Goal: Task Accomplishment & Management: Manage account settings

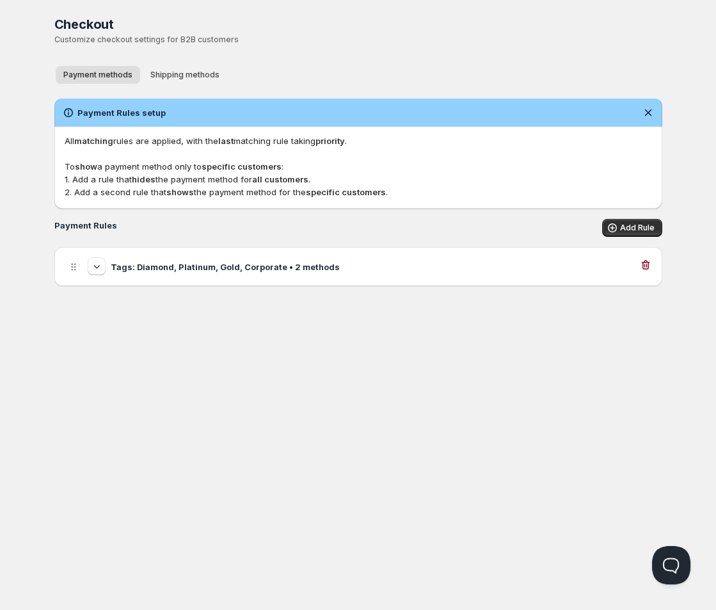
click at [260, 267] on h3 "Tags: Diamond, Platinum, Gold, Corporate • 2 methods" at bounding box center [225, 266] width 229 height 13
select select "1"
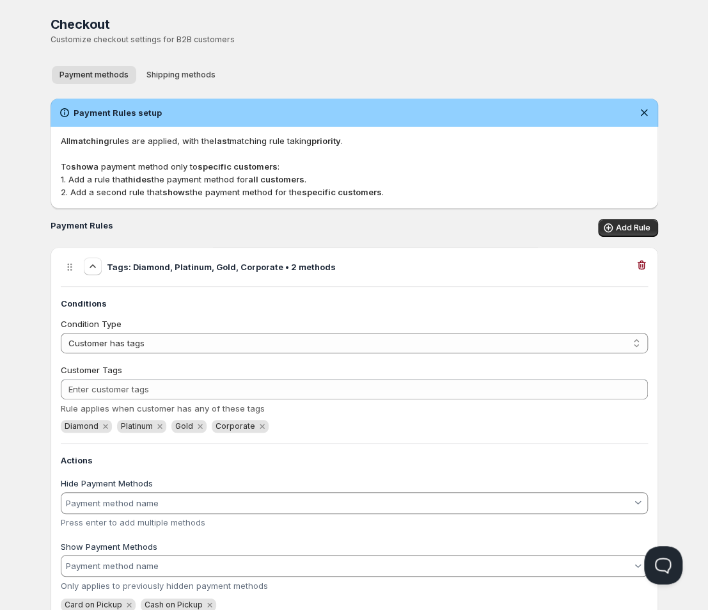
scroll to position [44, 0]
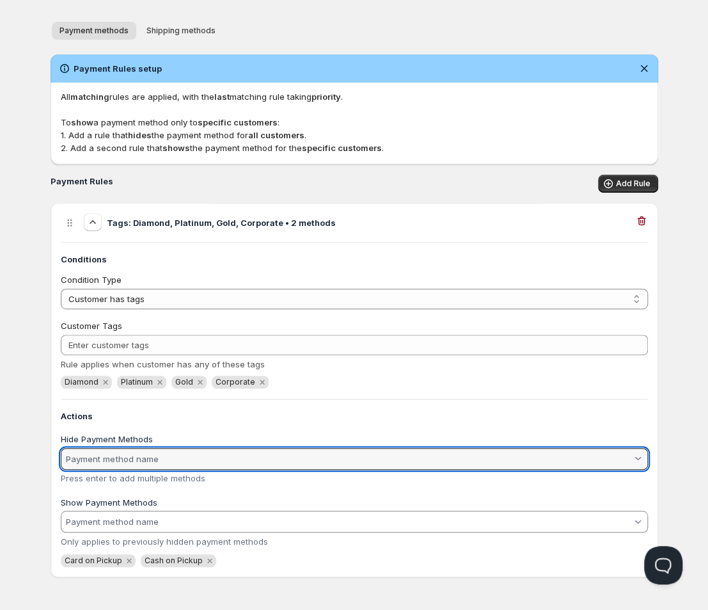
click at [163, 450] on input "Hide Payment Methods" at bounding box center [347, 458] width 567 height 20
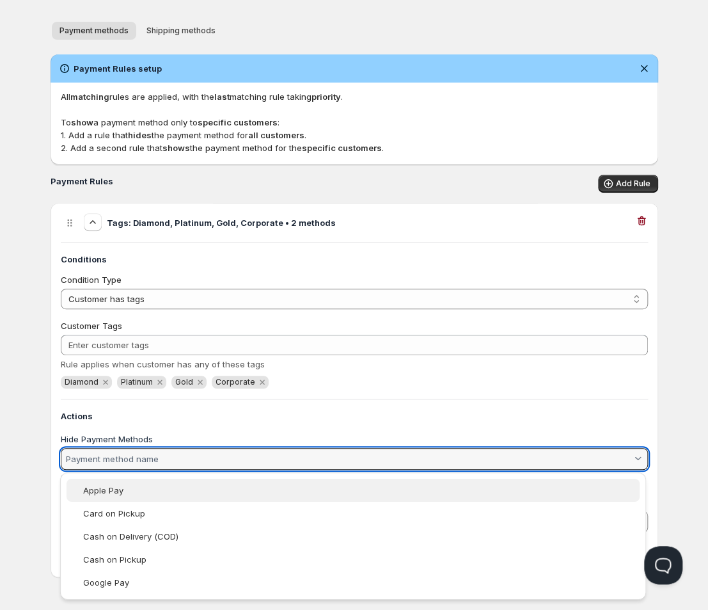
click at [166, 487] on div "Apple Pay" at bounding box center [359, 490] width 553 height 10
type vaadin-combo-box "Apple Pay"
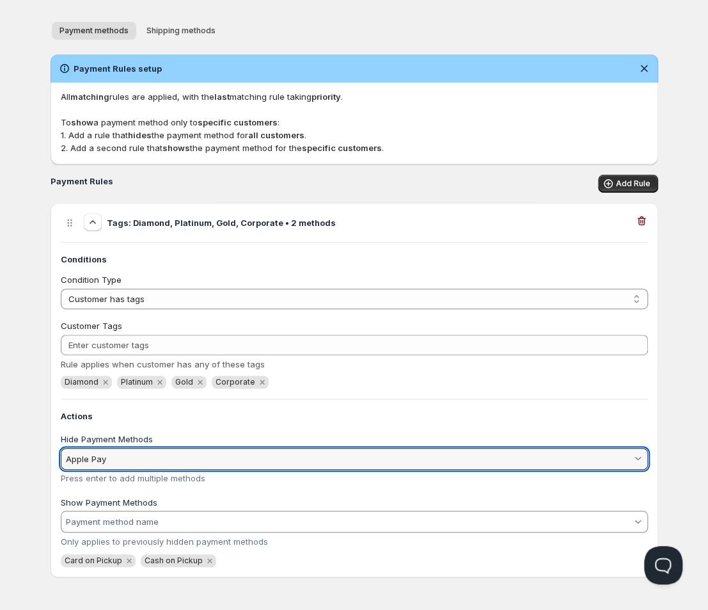
click at [194, 452] on input "Apple Pay" at bounding box center [347, 458] width 567 height 20
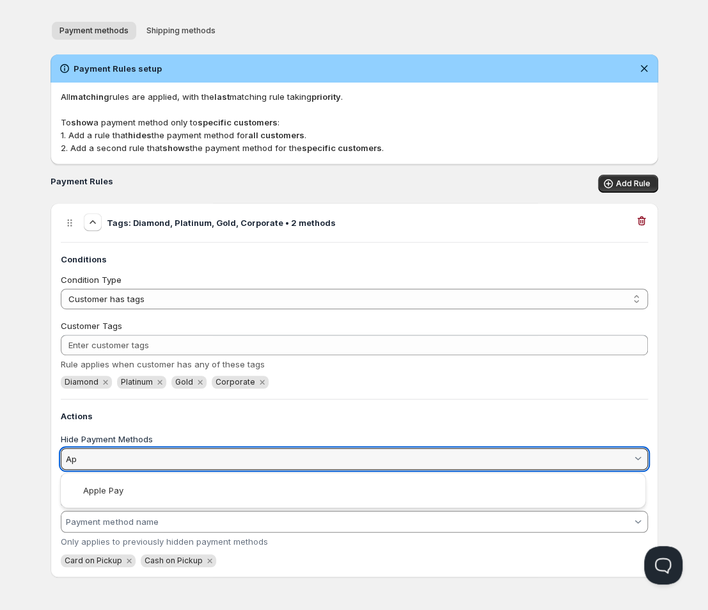
type input "A"
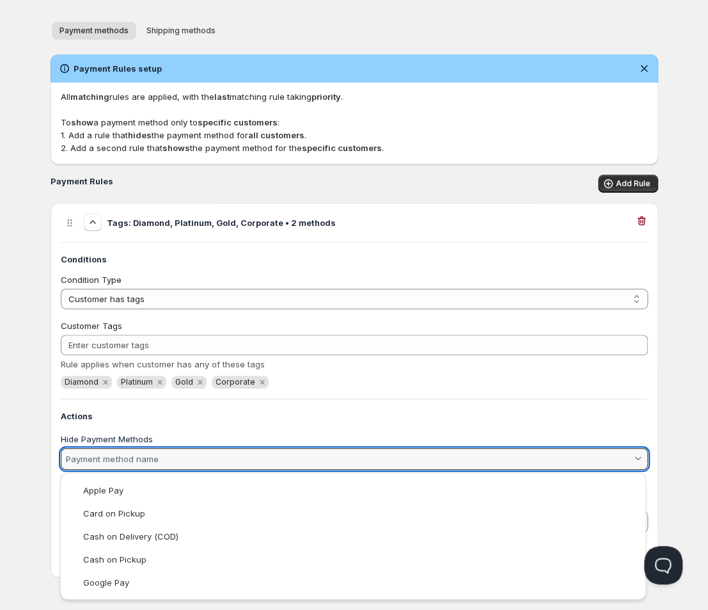
type input "*"
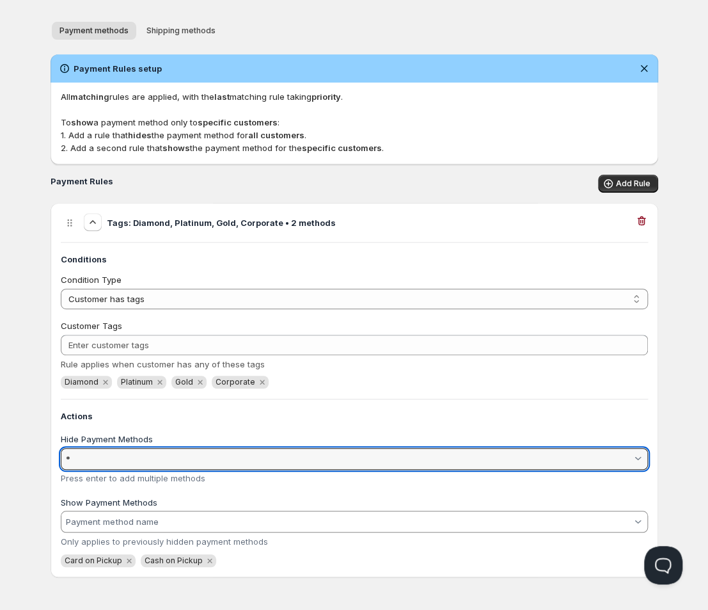
type vaadin-combo-box "*"
type input "*"
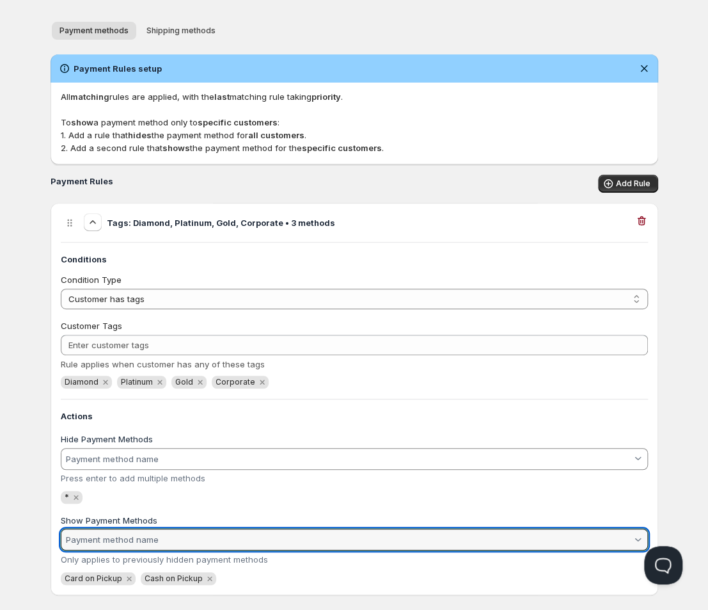
scroll to position [62, 0]
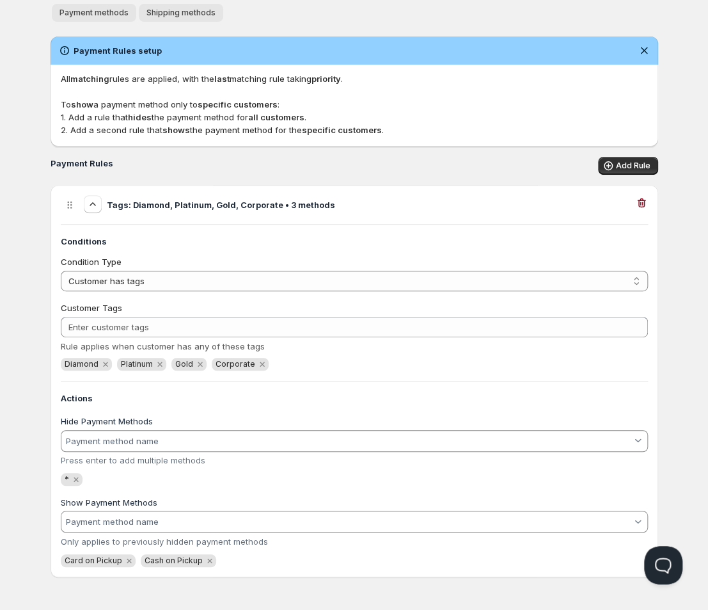
click at [216, 17] on button "Shipping methods" at bounding box center [181, 13] width 84 height 18
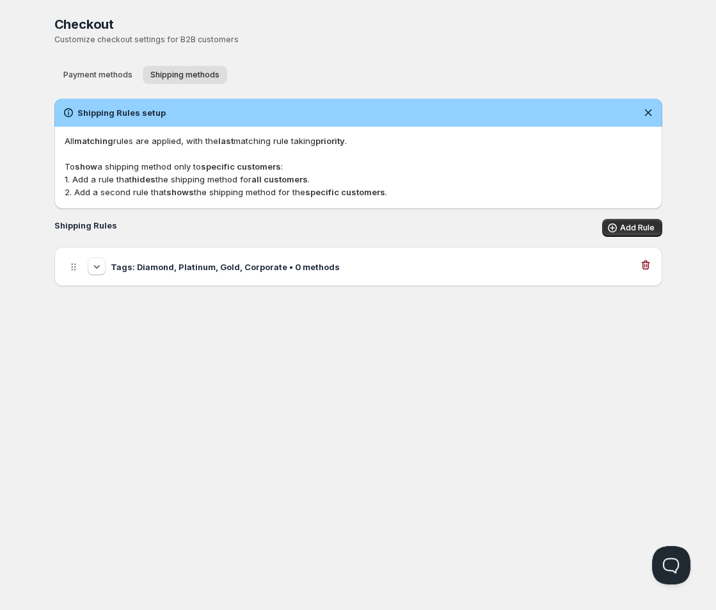
click at [360, 262] on div "Tags: Diamond, Platinum, Gold, Corporate • 0 methods" at bounding box center [358, 266] width 587 height 19
select select "1"
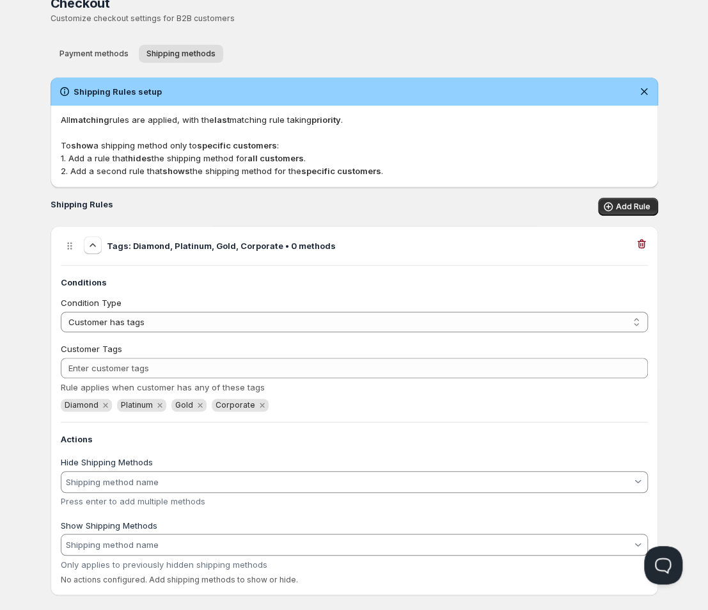
scroll to position [39, 0]
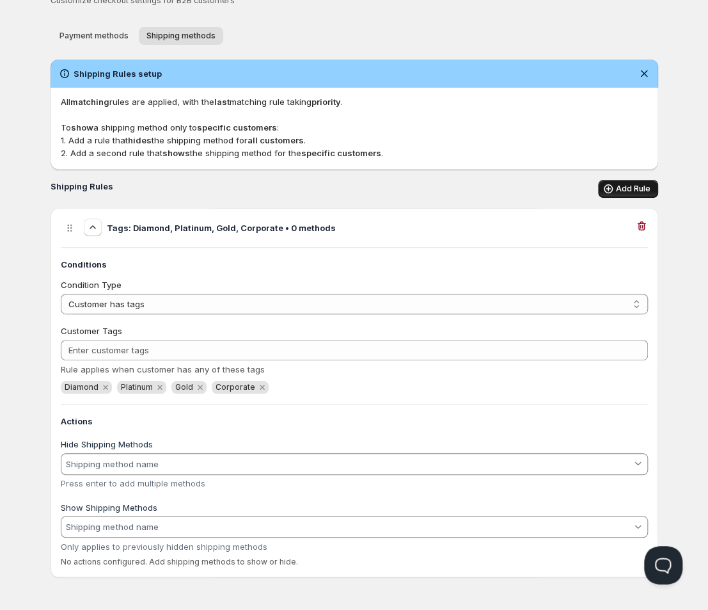
click at [613, 189] on icon "button" at bounding box center [608, 188] width 9 height 9
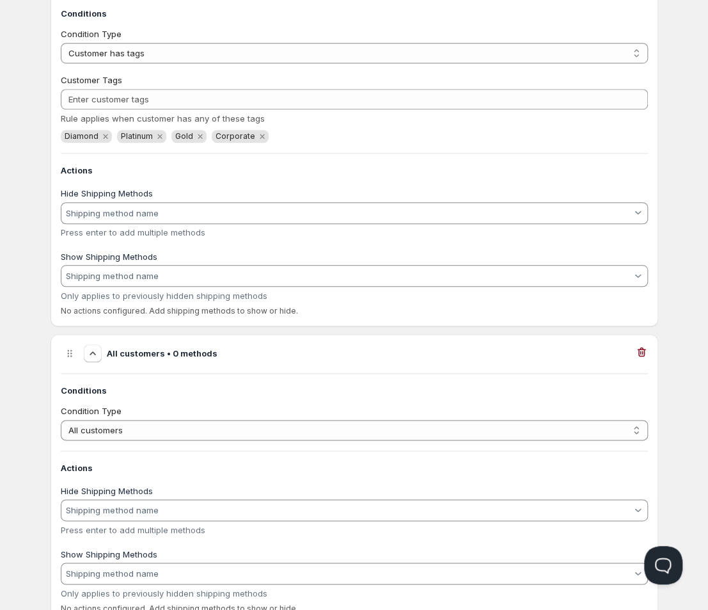
scroll to position [337, 0]
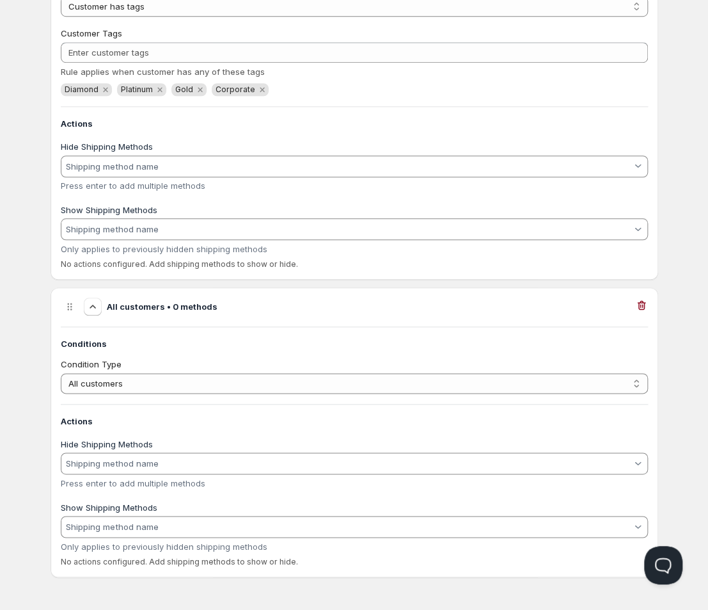
click at [447, 402] on div "Conditions Condition Type All customers Customer has tags All customers Actions…" at bounding box center [354, 446] width 587 height 241
click at [445, 391] on select "All customers Customer has tags" at bounding box center [354, 383] width 587 height 20
click at [387, 384] on select "All customers Customer has tags" at bounding box center [354, 383] width 587 height 20
select select "1"
click option "Customer has tags" at bounding box center [0, 0] width 0 height 0
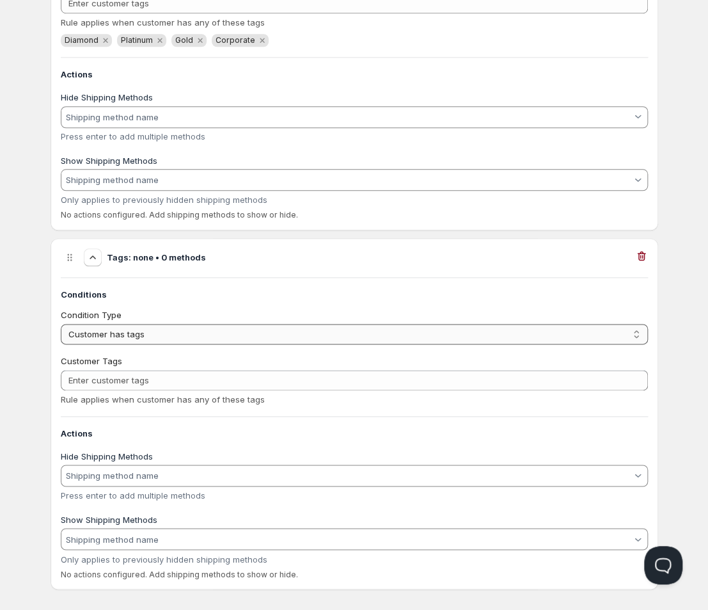
scroll to position [399, 0]
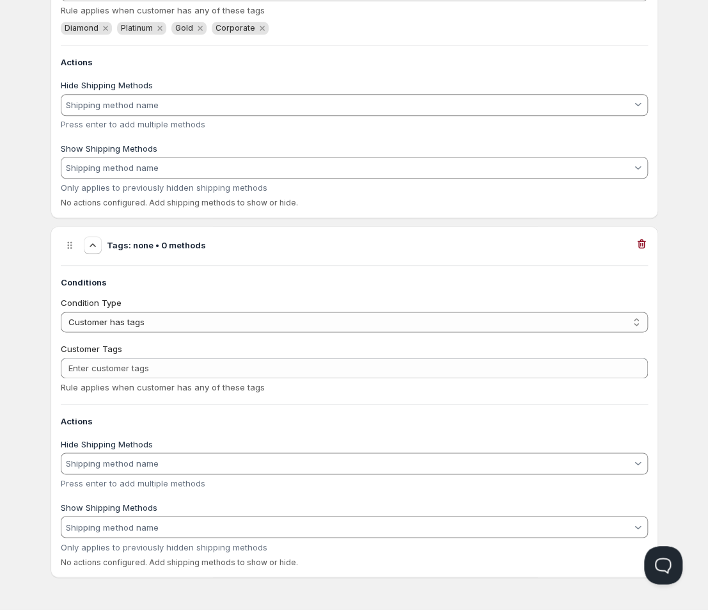
click at [186, 464] on input "Hide Shipping Methods" at bounding box center [347, 463] width 567 height 20
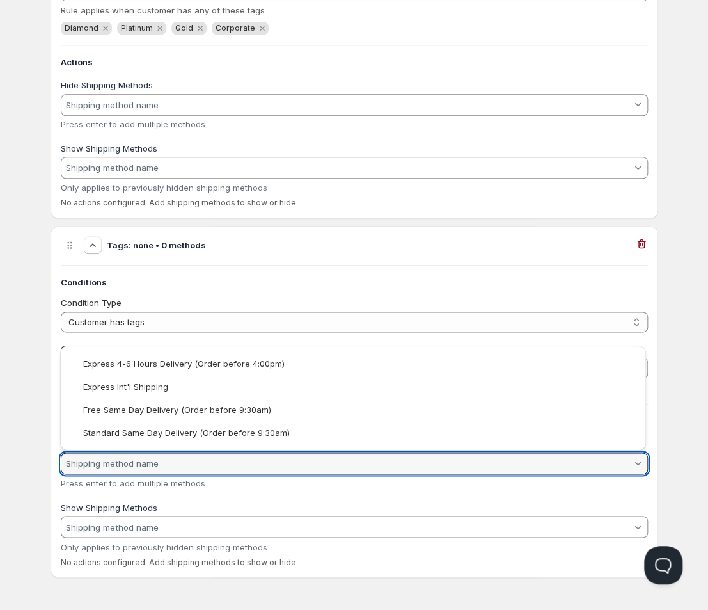
click at [180, 458] on input "Hide Shipping Methods" at bounding box center [347, 463] width 567 height 20
click at [292, 487] on div "Press enter to add multiple methods" at bounding box center [354, 483] width 587 height 10
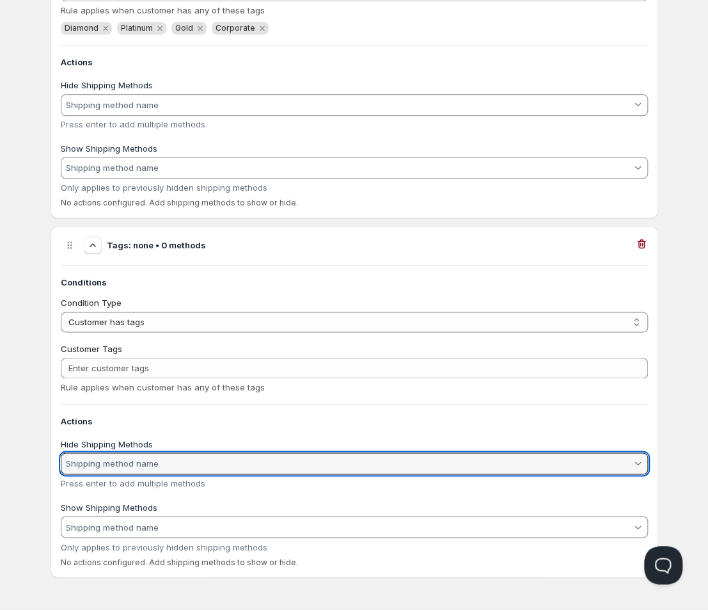
type input "8"
type input "*"
type vaadin-combo-box "*"
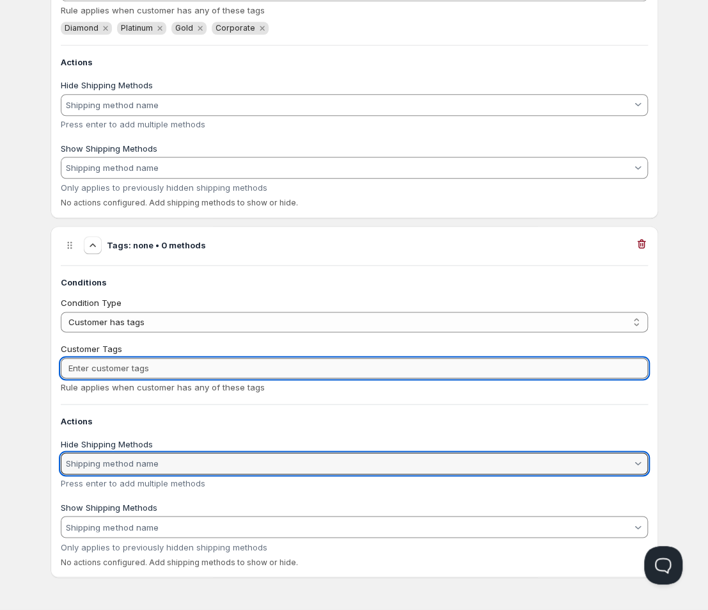
scroll to position [386, 0]
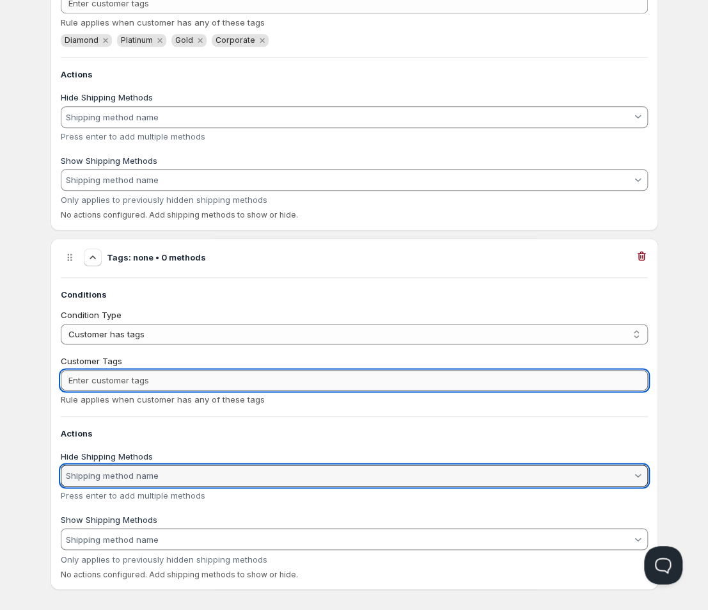
click at [189, 370] on div "Customer Tags Rule applies when customer has any of these tags" at bounding box center [354, 379] width 587 height 51
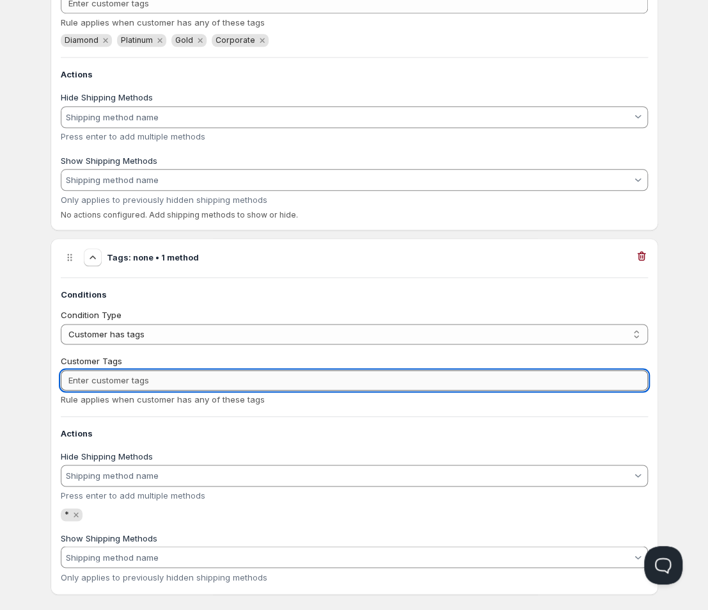
click at [179, 390] on input "Customer Tags" at bounding box center [354, 380] width 587 height 20
type input "Diamond"
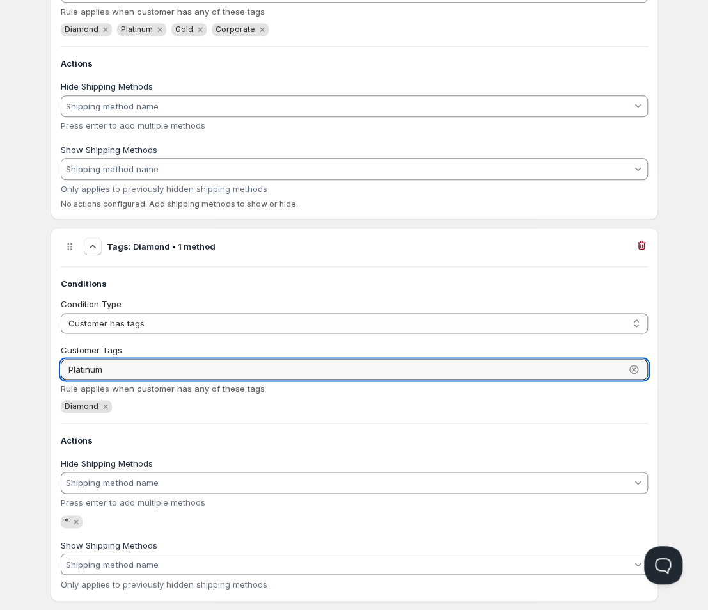
scroll to position [421, 0]
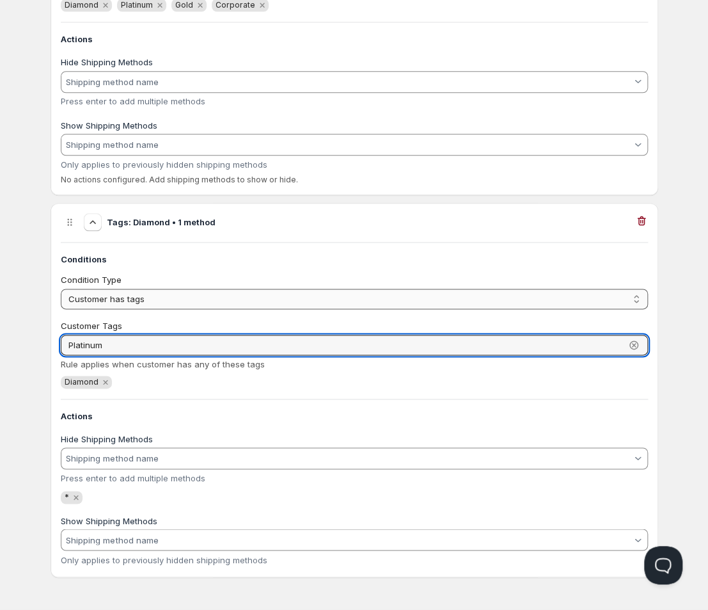
type input "Platinum"
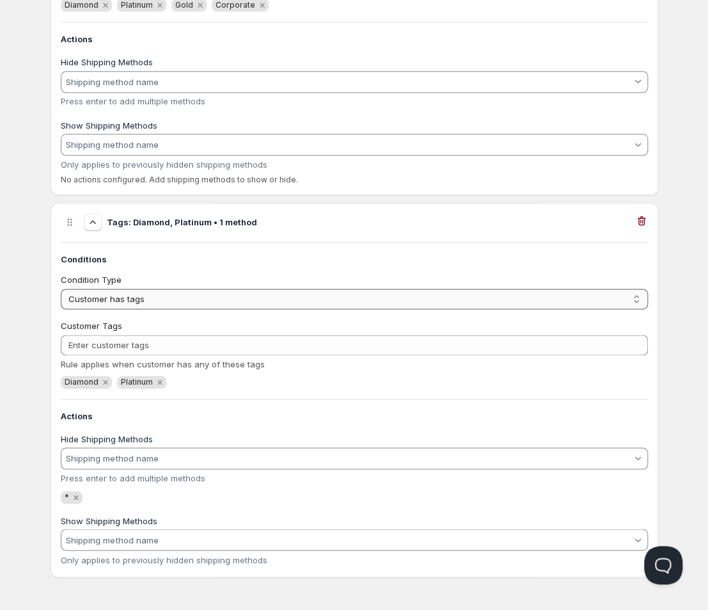
select select "0"
click option "All customers" at bounding box center [0, 0] width 0 height 0
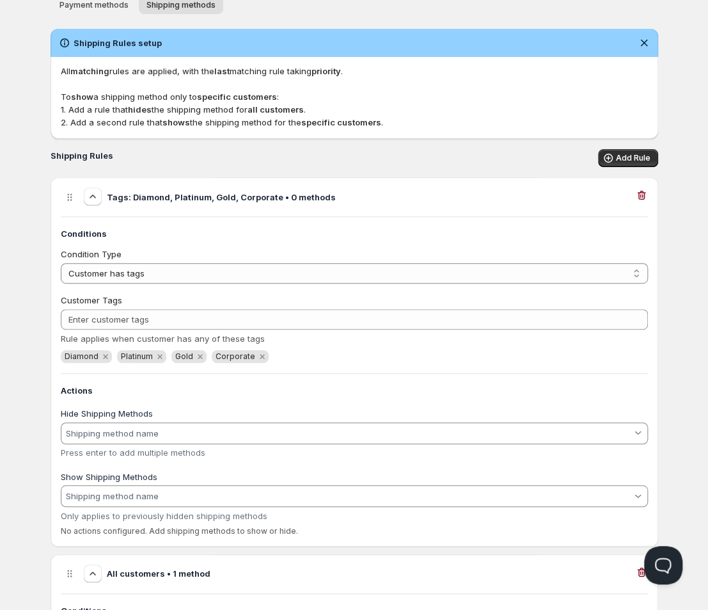
scroll to position [50, 0]
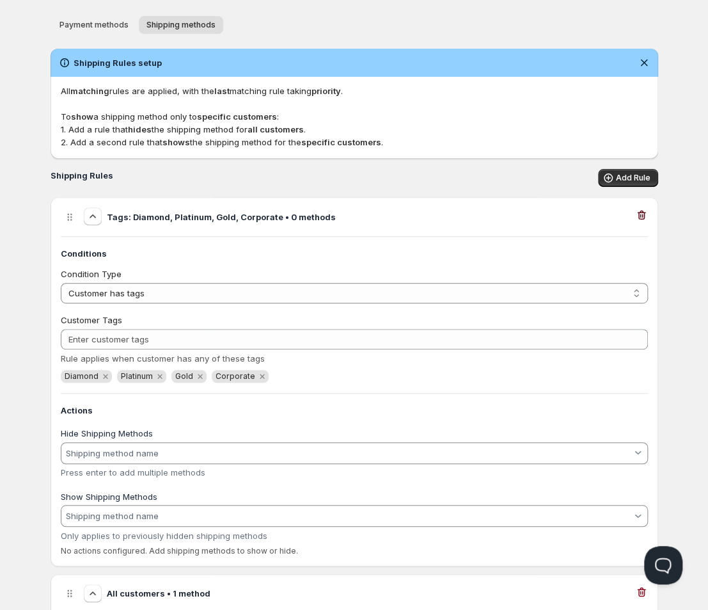
click at [644, 216] on icon "button" at bounding box center [641, 215] width 13 height 13
select select "0"
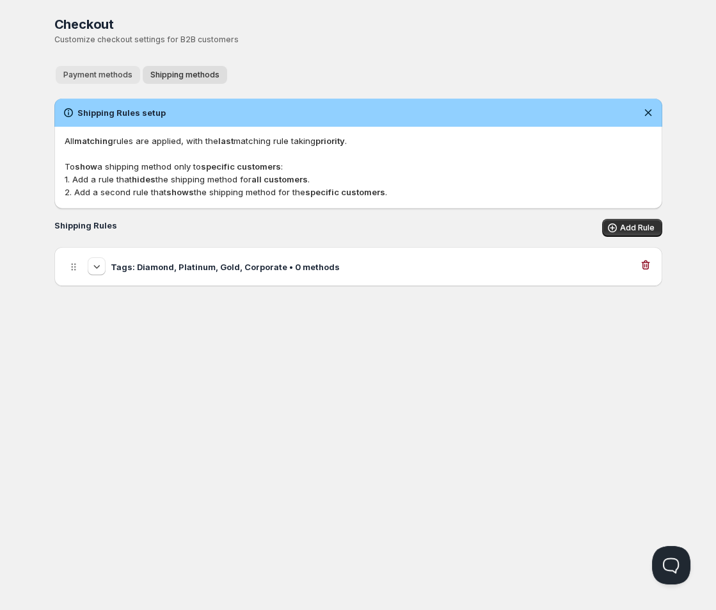
click at [86, 67] on button "Payment methods" at bounding box center [98, 75] width 84 height 18
click at [255, 267] on h3 "Tags: Diamond, Platinum, Gold, Corporate • 3 methods" at bounding box center [225, 266] width 228 height 13
select select "1"
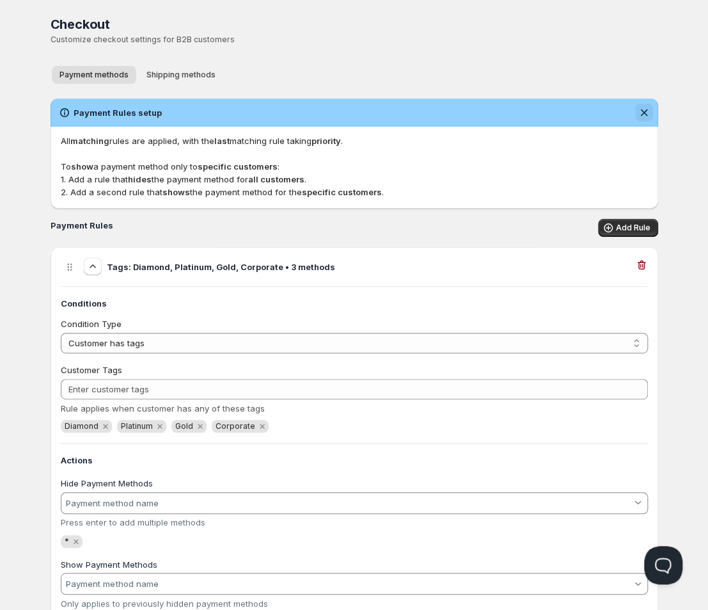
click at [650, 115] on icon "Dismiss notification" at bounding box center [644, 112] width 13 height 13
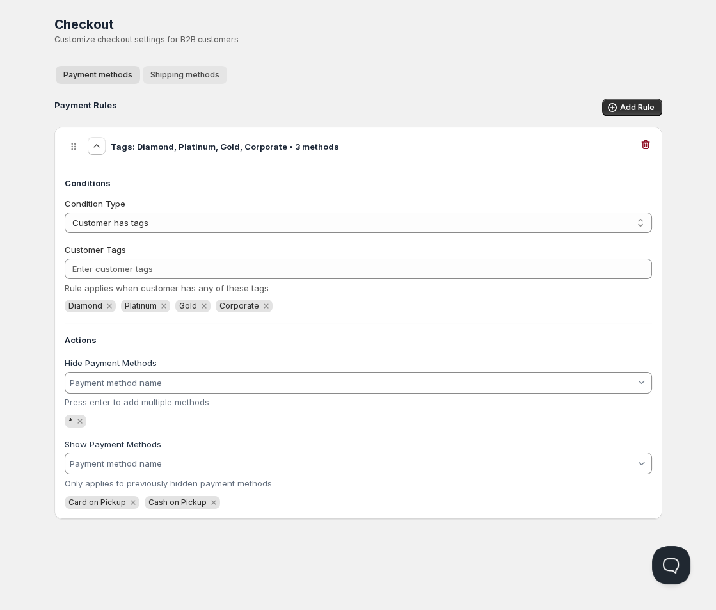
click at [155, 74] on span "Shipping methods" at bounding box center [184, 75] width 69 height 10
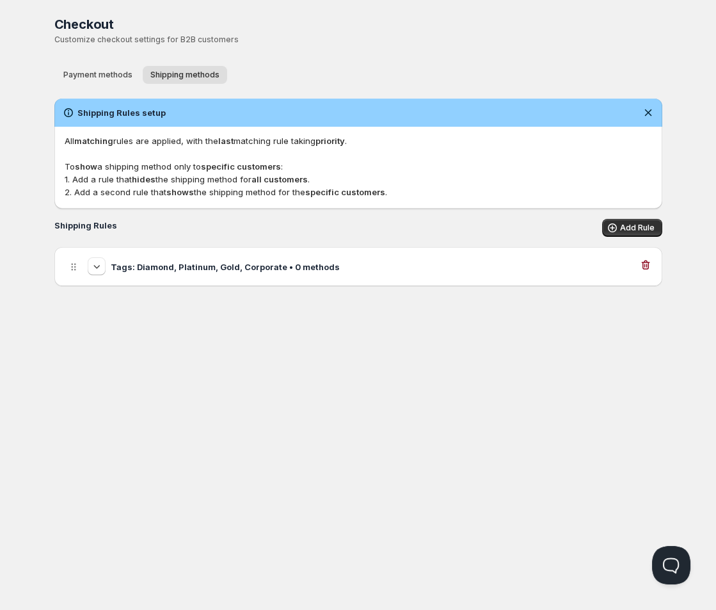
click at [297, 265] on h3 "Tags: Diamond, Platinum, Gold, Corporate • 0 methods" at bounding box center [225, 266] width 229 height 13
select select "1"
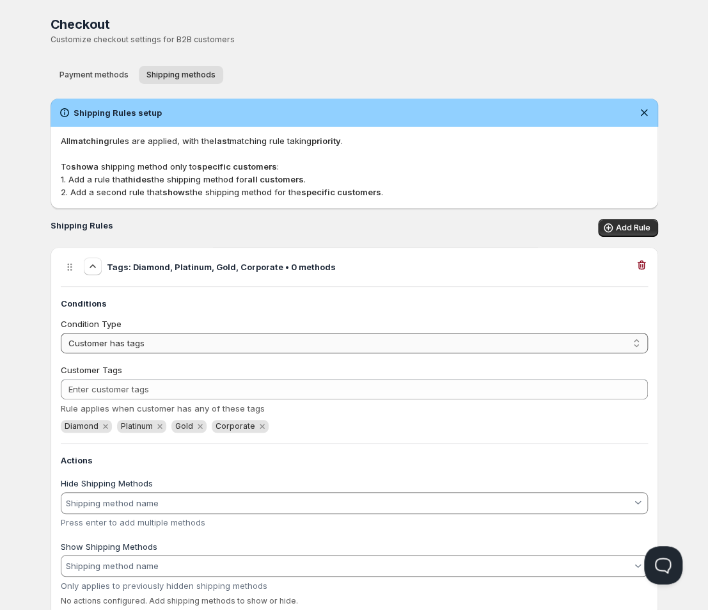
scroll to position [39, 0]
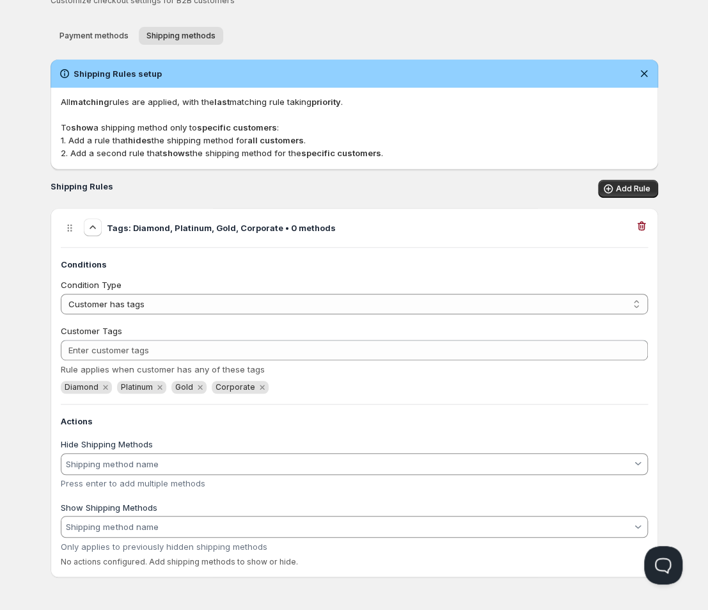
click at [115, 464] on input "Hide Shipping Methods" at bounding box center [347, 464] width 567 height 20
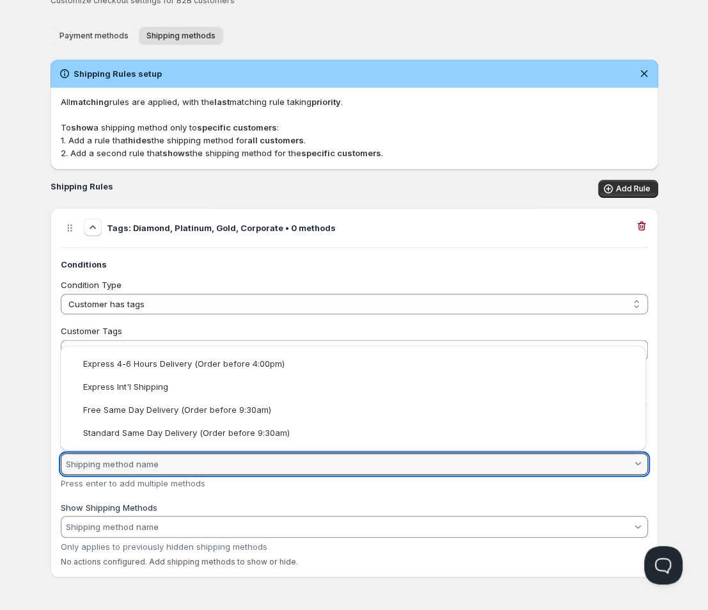
type input "*"
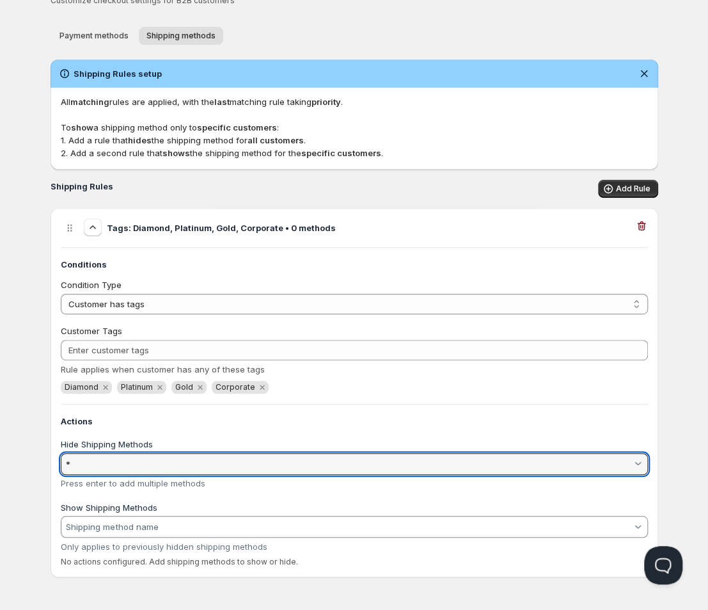
type vaadin-combo-box "*"
type input "*"
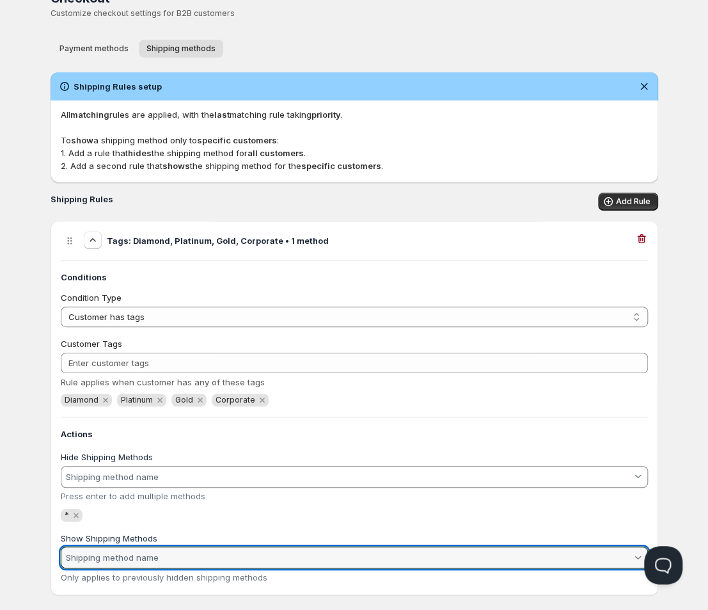
scroll to position [44, 0]
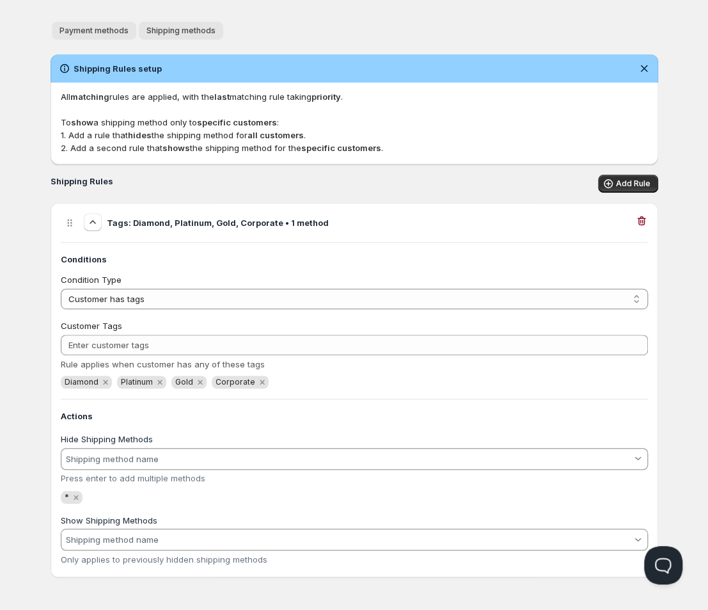
click at [123, 31] on span "Payment methods" at bounding box center [93, 31] width 69 height 10
